Goal: Information Seeking & Learning: Learn about a topic

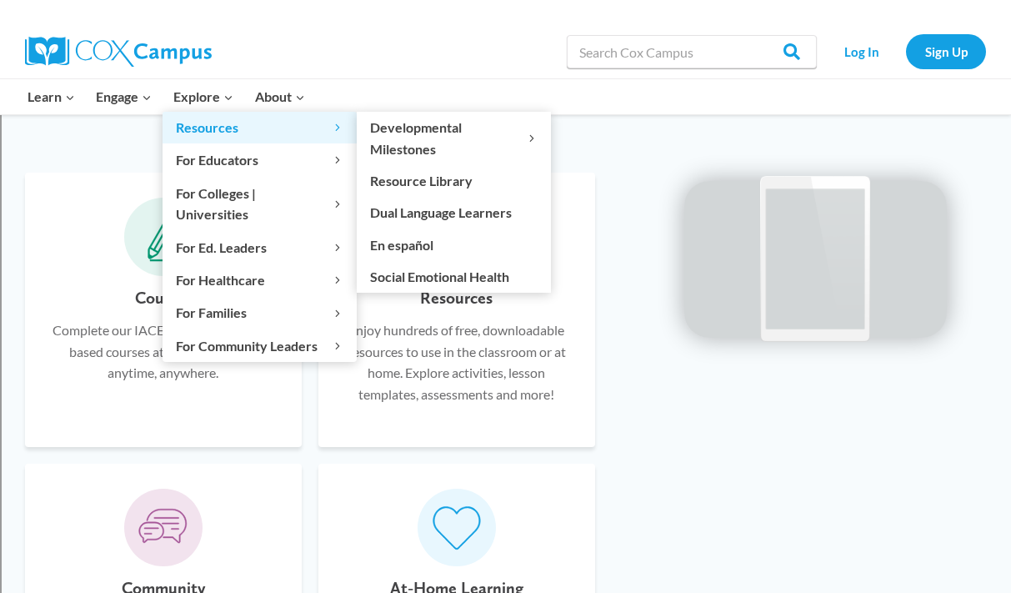
scroll to position [981, 0]
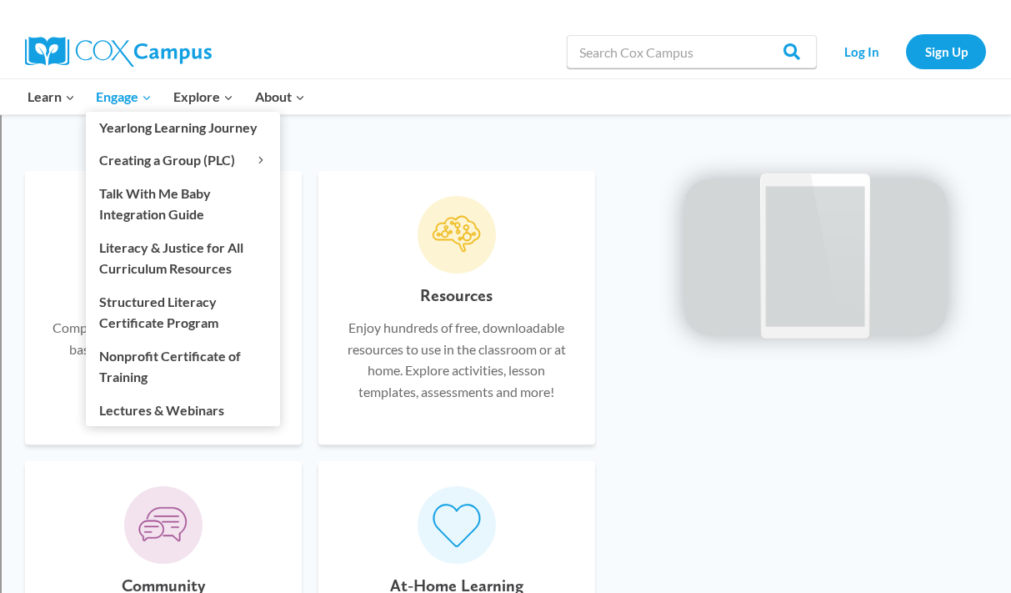
click at [146, 108] on link "Engage Expand" at bounding box center [125, 96] width 78 height 35
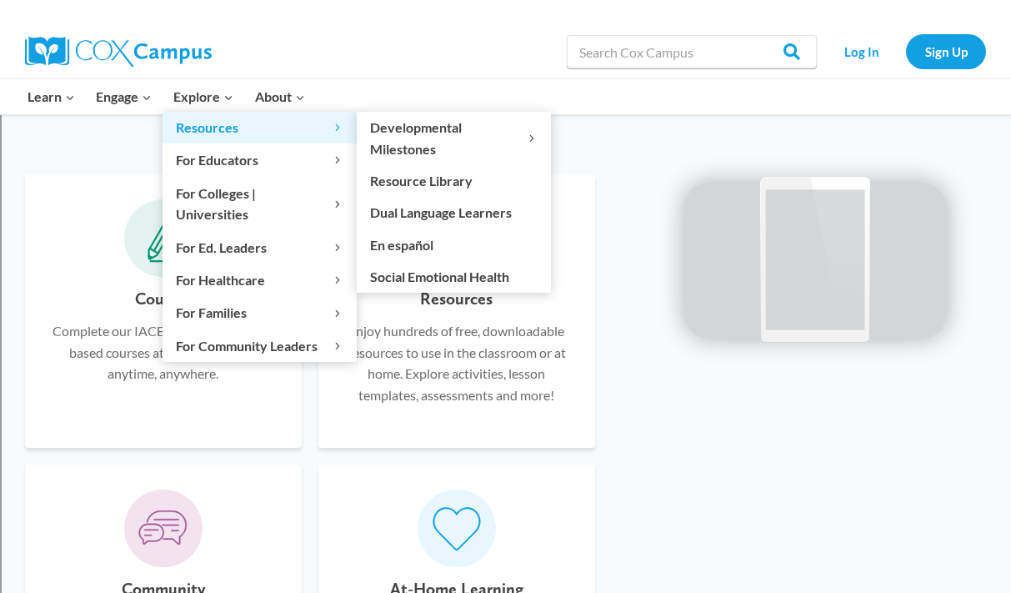
scroll to position [968, 0]
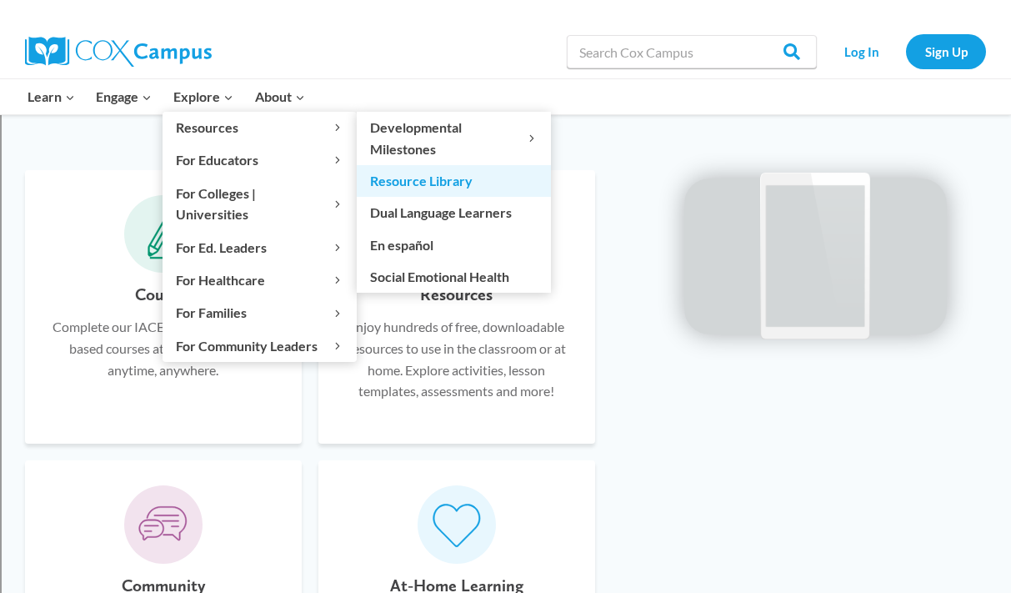
click at [401, 182] on link "Resource Library" at bounding box center [454, 181] width 194 height 32
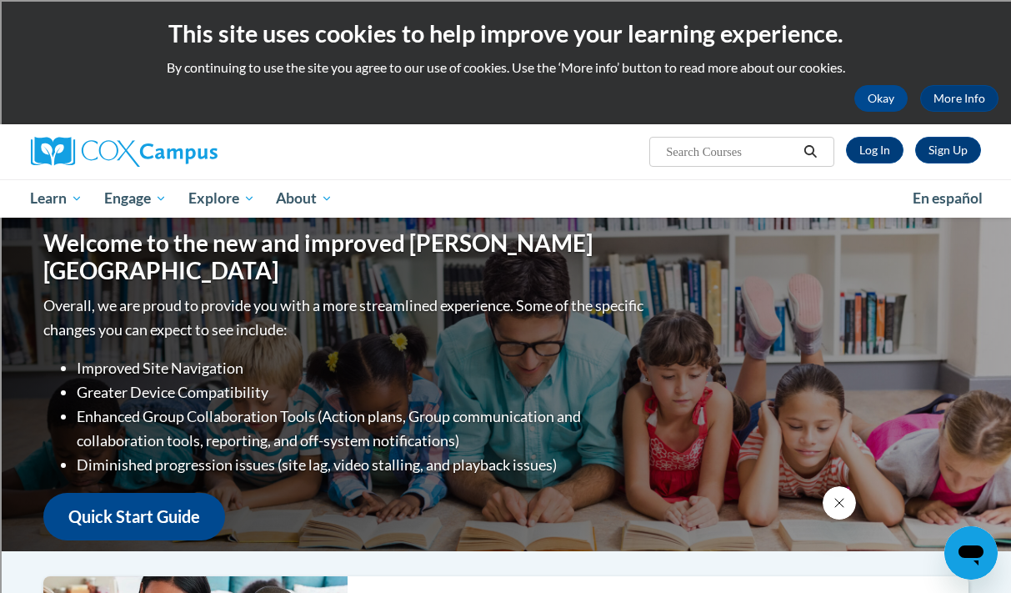
click at [692, 153] on input "Search..." at bounding box center [730, 152] width 133 height 20
